Goal: Navigation & Orientation: Understand site structure

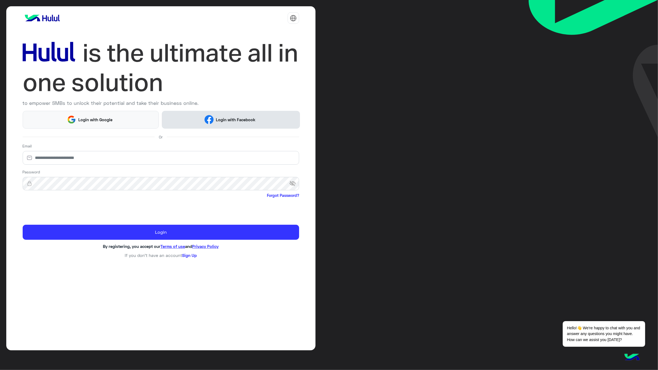
click at [240, 121] on span "Login with Facebook" at bounding box center [236, 120] width 44 height 6
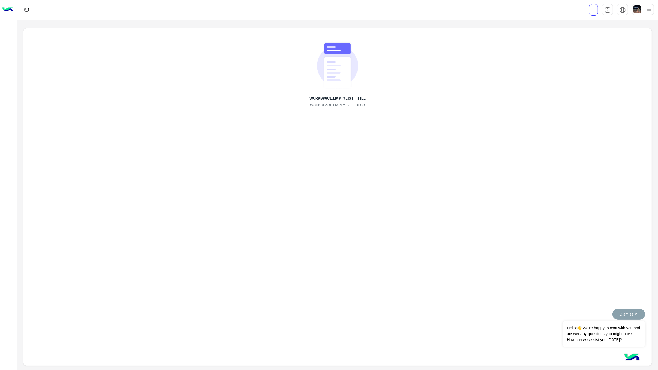
click at [635, 314] on button "Dismiss ✕" at bounding box center [628, 314] width 33 height 11
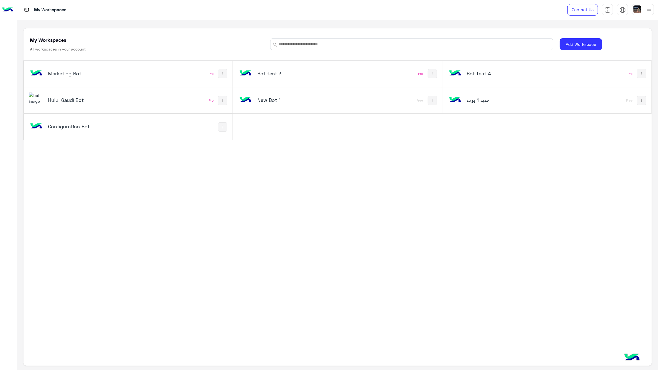
click at [64, 126] on h5 "Configuration Bot" at bounding box center [84, 126] width 72 height 7
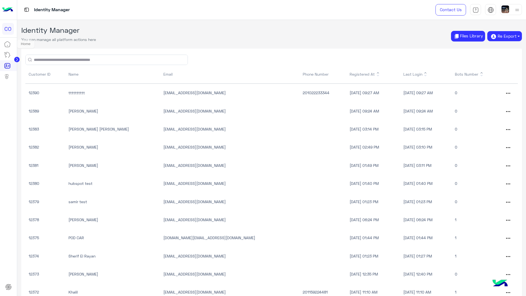
click at [6, 44] on icon at bounding box center [7, 44] width 7 height 7
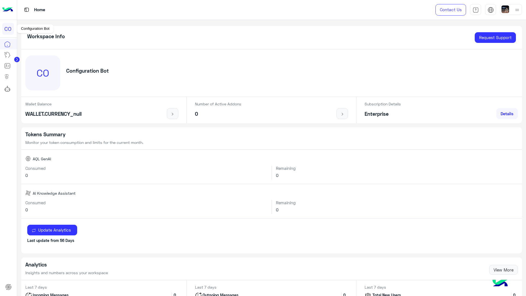
click at [10, 28] on div "CO" at bounding box center [8, 29] width 12 height 12
click at [29, 7] on img at bounding box center [26, 9] width 7 height 7
click at [26, 9] on img at bounding box center [26, 9] width 7 height 7
click at [5, 9] on img at bounding box center [7, 9] width 11 height 11
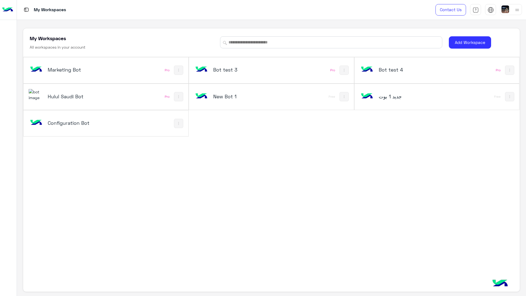
click at [54, 94] on h5 "Hulul Saudi Bot" at bounding box center [76, 96] width 56 height 7
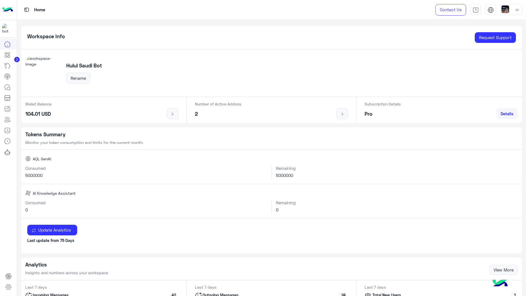
click at [16, 59] on circle at bounding box center [16, 59] width 5 height 5
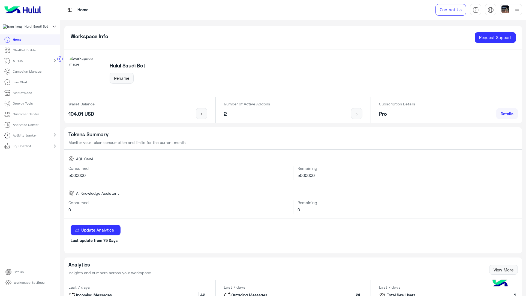
click at [19, 52] on p "ChatBot Builder" at bounding box center [25, 50] width 24 height 5
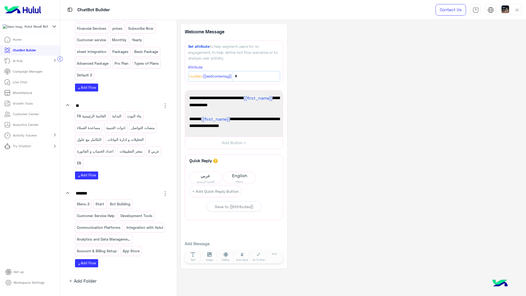
scroll to position [364, 0]
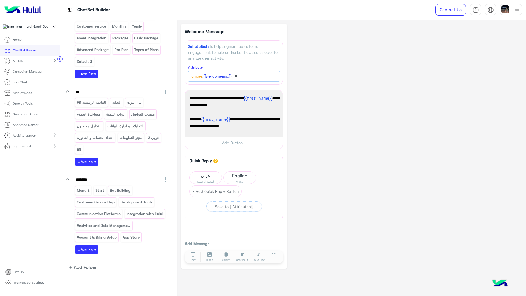
click at [55, 62] on mat-icon "chevron_right" at bounding box center [55, 60] width 7 height 7
click at [38, 74] on div "AI Training Pro" at bounding box center [30, 70] width 52 height 5
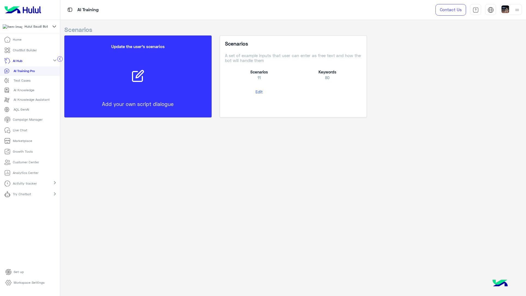
click at [19, 132] on p "Live Chat" at bounding box center [20, 130] width 14 height 5
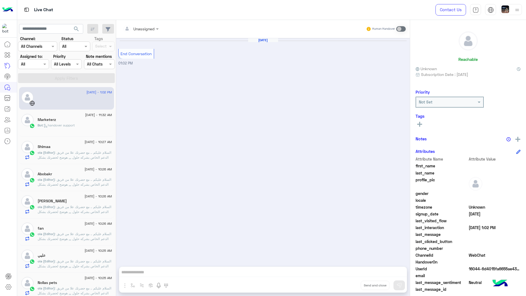
click at [99, 125] on div "Bot : handover support" at bounding box center [75, 128] width 75 height 10
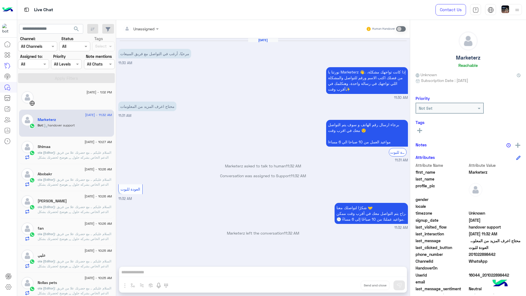
click at [62, 148] on div "Shimaa" at bounding box center [75, 147] width 75 height 6
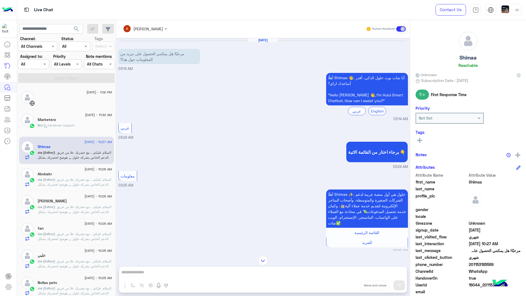
click at [51, 100] on div at bounding box center [75, 101] width 75 height 10
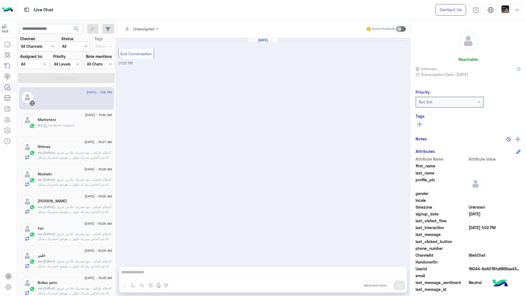
click at [80, 180] on span ": السلام عليكم .. مع حضرتك علا من فريق الدعم الخاص بشركه حلول ,,, هوضح لحضرتك ب…" at bounding box center [75, 198] width 74 height 43
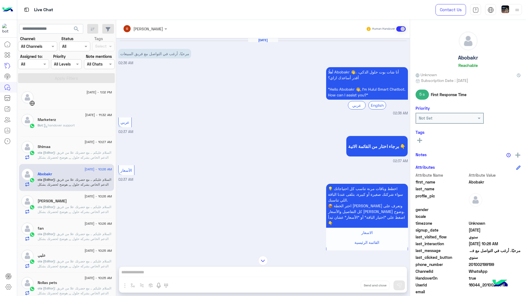
click at [71, 208] on span ": السلام عليكم .. مع حضرتك علا من فريق الدعم الخاص بشركه حلول ,,, هوضح لحضرتك ب…" at bounding box center [75, 226] width 74 height 43
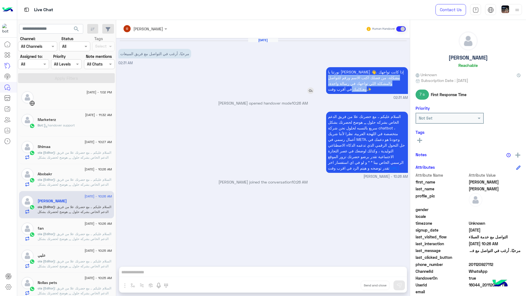
drag, startPoint x: 405, startPoint y: 70, endPoint x: 339, endPoint y: 90, distance: 68.9
click at [339, 90] on p "نورتنا يا Mohamed 👋، إذا كانت تواجهك مشكلة، من فضلك اكتب الاسم ورقم للتواصل وال…" at bounding box center [367, 80] width 82 height 27
drag, startPoint x: 350, startPoint y: 90, endPoint x: 328, endPoint y: 70, distance: 29.3
click at [328, 70] on p "نورتنا يا Mohamed 👋، إذا كانت تواجهك مشكلة، من فضلك اكتب الاسم ورقم للتواصل وال…" at bounding box center [367, 80] width 82 height 27
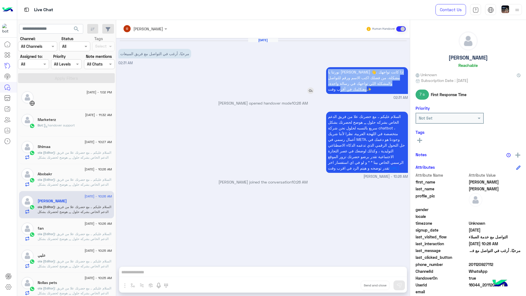
copy p "نورتنا يا Mohamed 👋، إذا كانت تواجهك مشكلة، من فضلك اكتب الاسم ورقم للتواصل وال…"
click at [171, 54] on p "مرحبًا، أرغب في التواصل مع فريق المبيعات" at bounding box center [154, 54] width 73 height 10
copy app-msgs-text
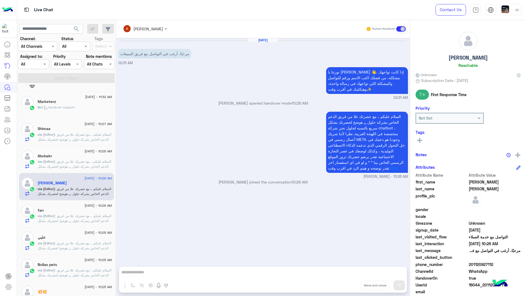
scroll to position [35, 0]
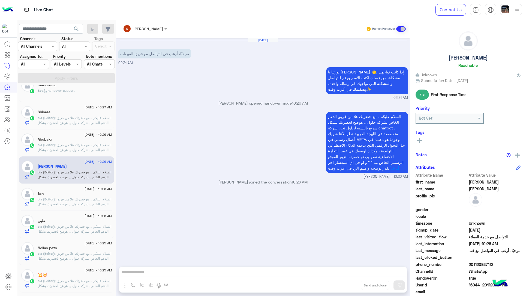
click at [70, 199] on span ": السلام عليكم .. مع حضرتك علا من فريق الدعم الخاص بشركه حلول ,,, هوضح لحضرتك ب…" at bounding box center [75, 218] width 74 height 43
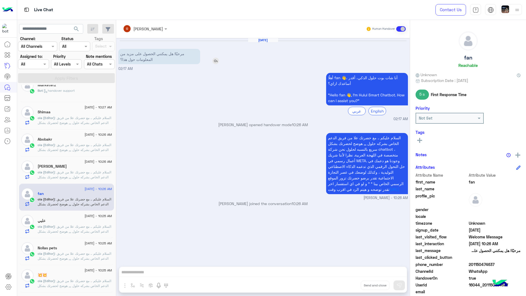
click at [163, 54] on p "مرحبًا! هل يمكنني الحصول على مزيد من المعلومات حول هذا؟" at bounding box center [159, 56] width 82 height 15
click at [192, 127] on div "ola mohsen opened handover mode 10:26 AM" at bounding box center [263, 127] width 290 height 10
click at [81, 225] on span ": السلام عليكم .. مع حضرتك علا من فريق الدعم الخاص بشركه حلول ,,, هوضح لحضرتك ب…" at bounding box center [75, 245] width 74 height 43
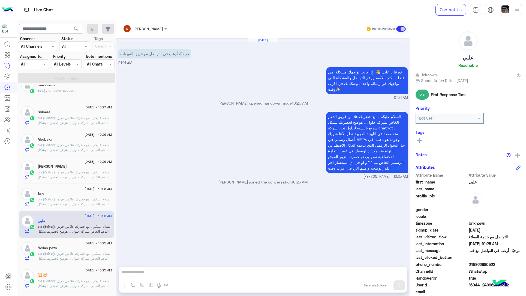
click at [70, 253] on span ": السلام عليكم .. مع حضرتك علا من فريق الدعم الخاص بشركه حلول ,,, هوضح لحضرتك ب…" at bounding box center [75, 272] width 74 height 43
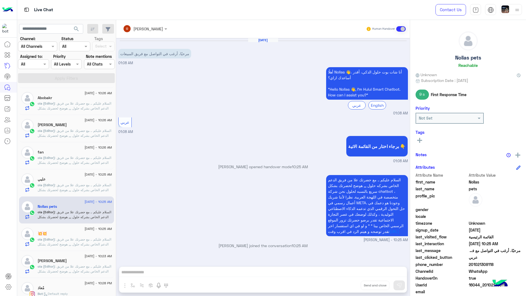
scroll to position [139, 0]
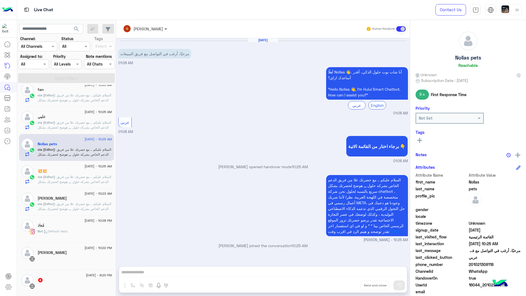
click at [163, 28] on span at bounding box center [166, 29] width 7 height 6
click at [149, 28] on div at bounding box center [145, 28] width 50 height 6
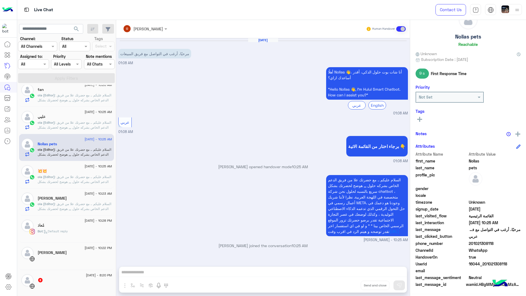
click at [70, 176] on span ": السلام عليكم .. مع حضرتك علا من فريق الدعم الخاص بشركه حلول ,,, هوضح لحضرتك ب…" at bounding box center [75, 196] width 74 height 43
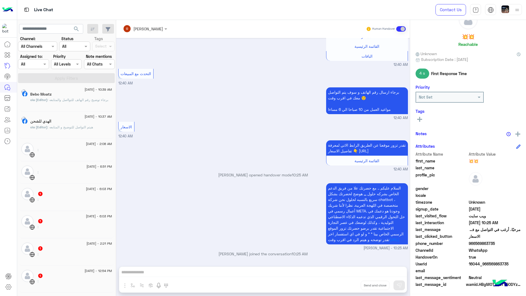
scroll to position [103, 0]
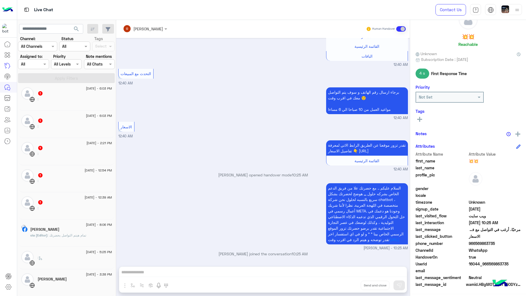
click at [82, 103] on div ":" at bounding box center [75, 102] width 75 height 10
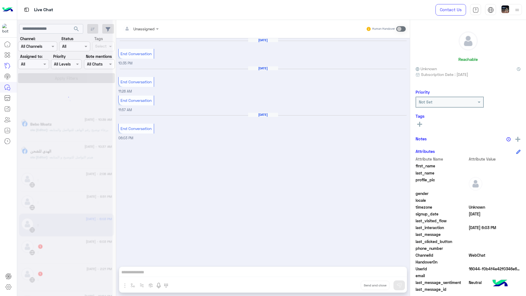
scroll to position [3, 0]
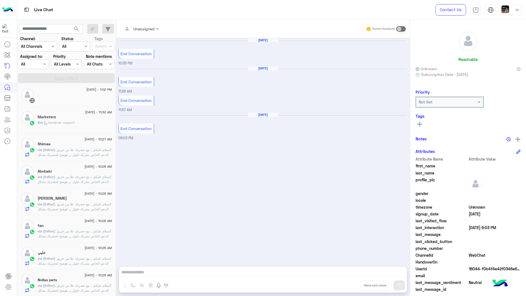
click at [92, 125] on div "Bot : handover support" at bounding box center [75, 125] width 75 height 10
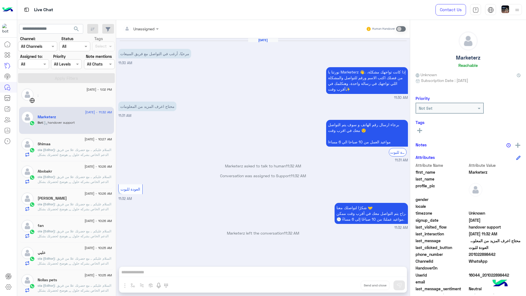
scroll to position [11, 0]
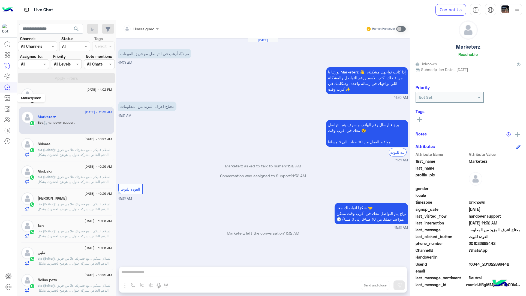
click at [5, 98] on icon at bounding box center [7, 99] width 5 height 3
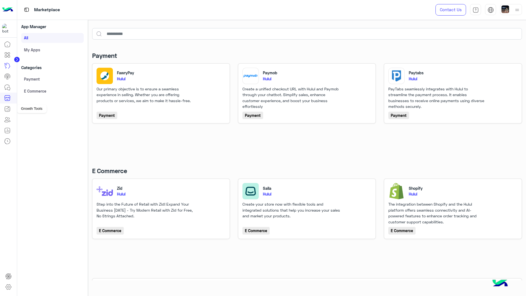
click at [10, 111] on icon at bounding box center [7, 109] width 7 height 7
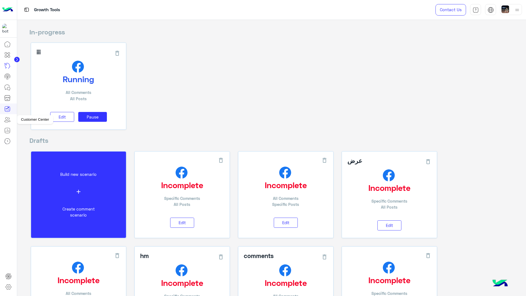
click at [8, 118] on icon at bounding box center [7, 119] width 7 height 7
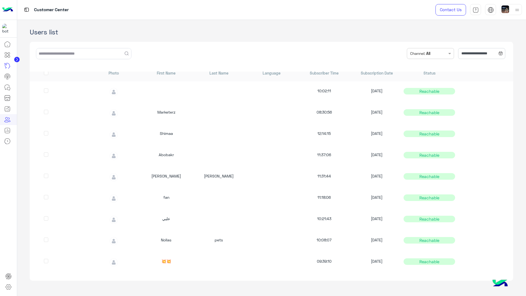
scroll to position [13, 0]
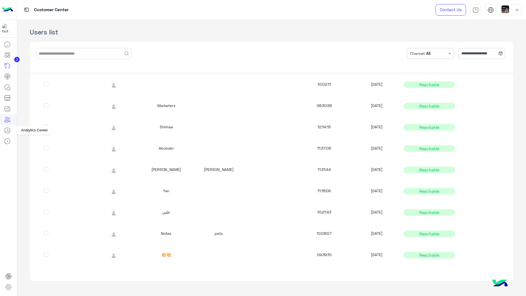
click at [12, 134] on link at bounding box center [7, 130] width 15 height 11
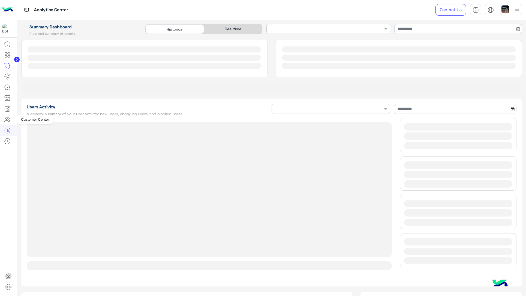
type input "**********"
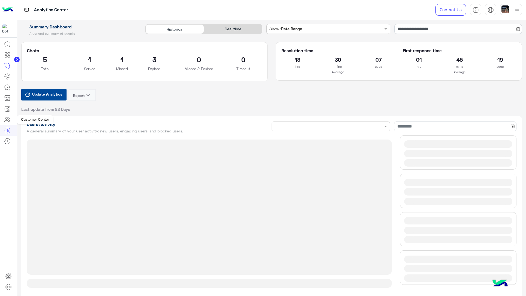
type input "**********"
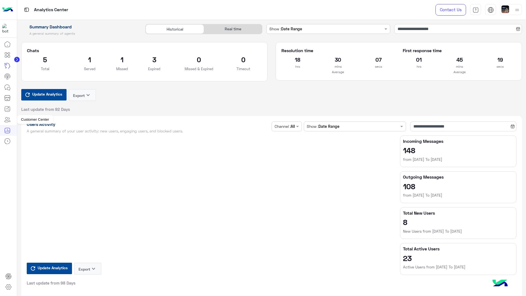
type input "**********"
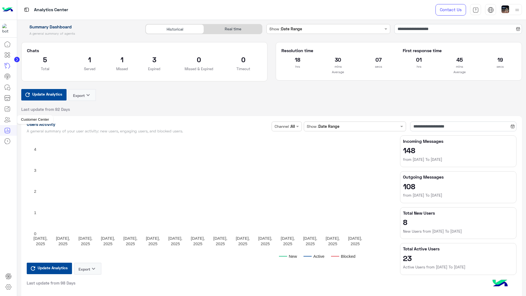
type input "**********"
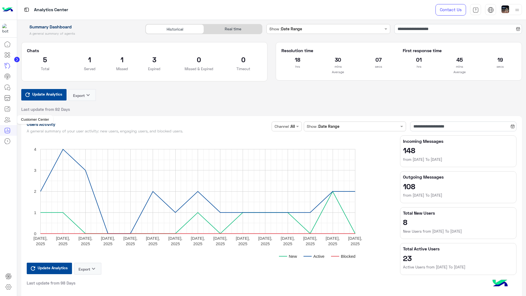
type input "**********"
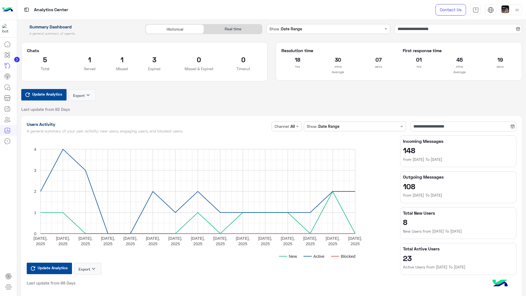
type input "**********"
click at [239, 33] on div "Real time" at bounding box center [233, 29] width 58 height 10
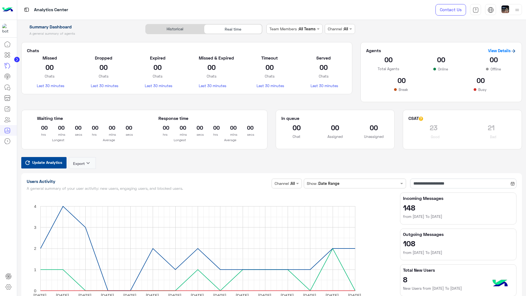
click at [180, 29] on div "Historical" at bounding box center [175, 29] width 58 height 10
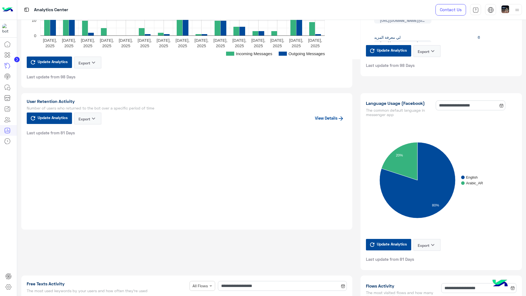
scroll to position [584, 0]
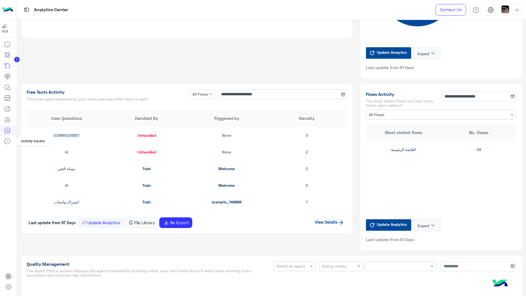
click at [7, 138] on icon at bounding box center [7, 140] width 5 height 5
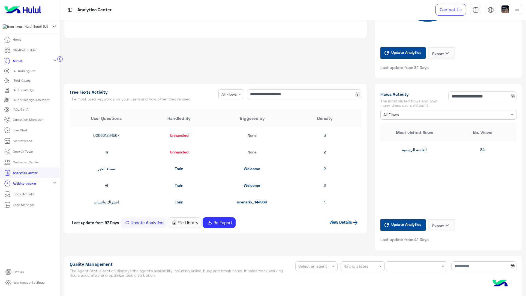
click at [30, 207] on p "Logs Manager" at bounding box center [24, 204] width 22 height 5
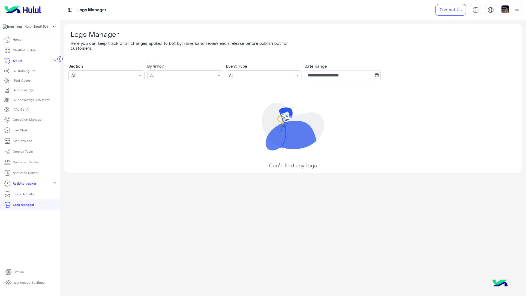
click at [31, 197] on p "Inbox Activity" at bounding box center [23, 194] width 21 height 5
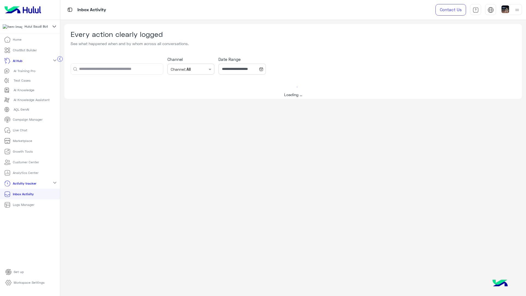
click at [38, 52] on link "ChatBot Builder" at bounding box center [20, 50] width 41 height 11
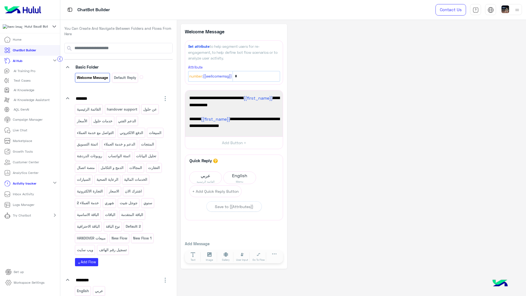
click at [18, 41] on p "Home" at bounding box center [17, 39] width 9 height 5
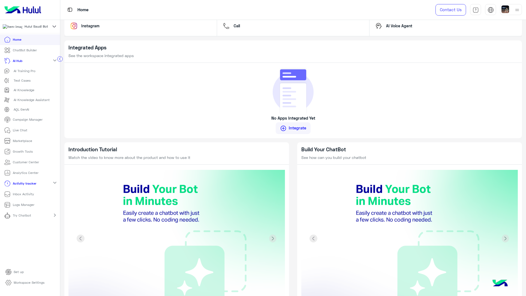
scroll to position [297, 0]
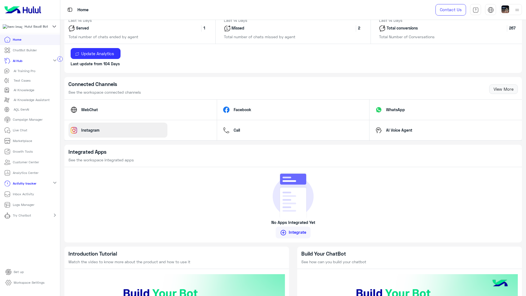
click at [90, 130] on p "Instagram" at bounding box center [90, 130] width 26 height 6
click at [506, 90] on link "View More" at bounding box center [504, 89] width 29 height 10
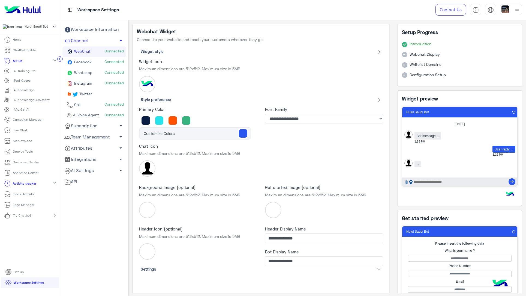
click at [91, 58] on link "Facebook Connected" at bounding box center [94, 62] width 64 height 11
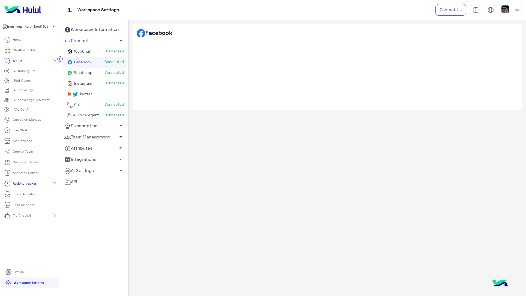
click at [86, 72] on span "Whatsapp" at bounding box center [82, 72] width 19 height 5
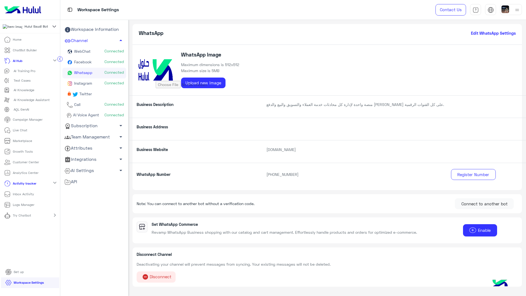
click at [85, 83] on span "Instagram" at bounding box center [82, 83] width 19 height 5
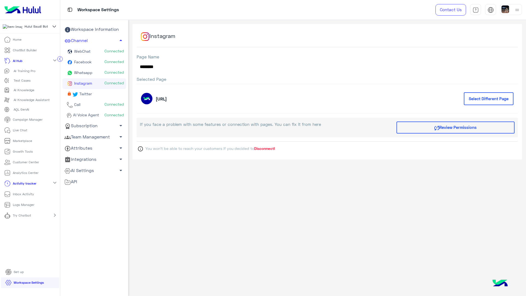
click at [87, 105] on link "Call Connected" at bounding box center [94, 105] width 64 height 11
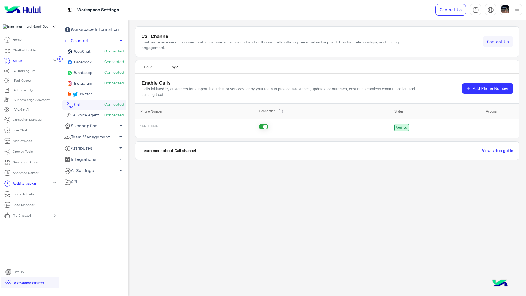
click at [172, 67] on div "Logs" at bounding box center [174, 67] width 9 height 6
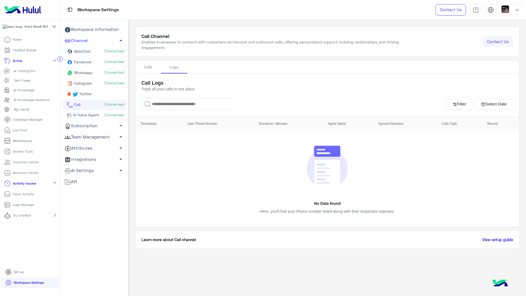
click at [83, 118] on link "AI Voice Agent Connected" at bounding box center [94, 115] width 64 height 10
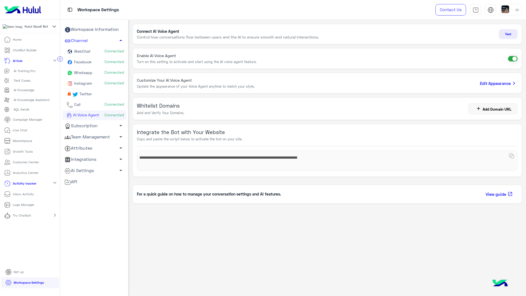
click at [113, 125] on link "Subscription arrow_drop_down" at bounding box center [94, 125] width 64 height 11
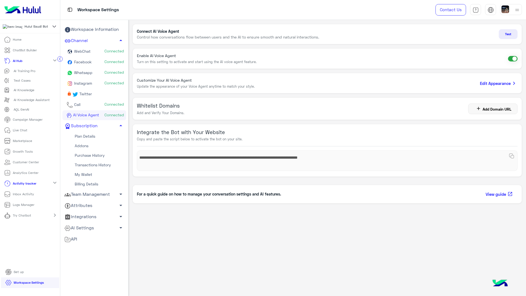
click at [99, 198] on link "Team Management arrow_drop_down" at bounding box center [94, 194] width 64 height 11
click at [96, 204] on link "Team Members" at bounding box center [94, 205] width 64 height 10
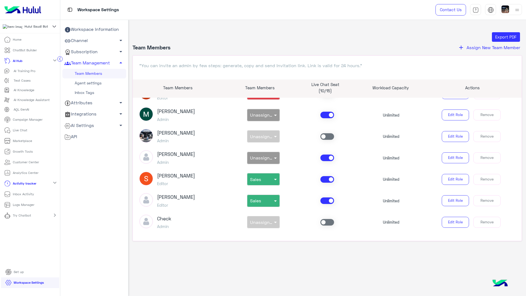
scroll to position [406, 0]
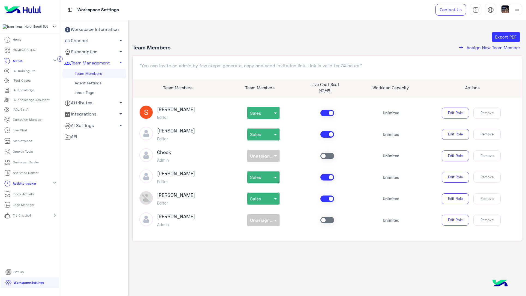
click at [90, 102] on link "Attributes arrow_drop_down" at bounding box center [94, 102] width 64 height 11
click at [86, 133] on link "Integrations arrow_drop_down" at bounding box center [94, 133] width 64 height 11
click at [87, 144] on link "Webhooks" at bounding box center [94, 144] width 64 height 10
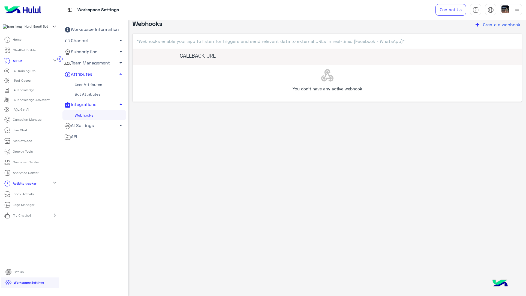
click at [87, 126] on link "AI Settings arrow_drop_down" at bounding box center [94, 125] width 64 height 11
click at [74, 165] on span "API" at bounding box center [70, 165] width 13 height 7
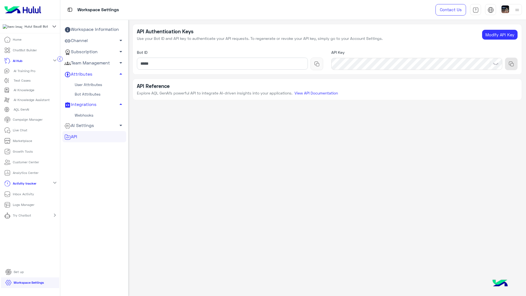
click at [28, 42] on li "Home" at bounding box center [30, 39] width 60 height 11
click at [4, 41] on icon at bounding box center [7, 39] width 7 height 7
